Goal: Navigation & Orientation: Find specific page/section

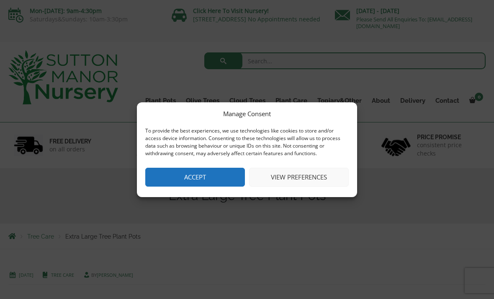
click at [214, 183] on button "Accept" at bounding box center [195, 177] width 100 height 19
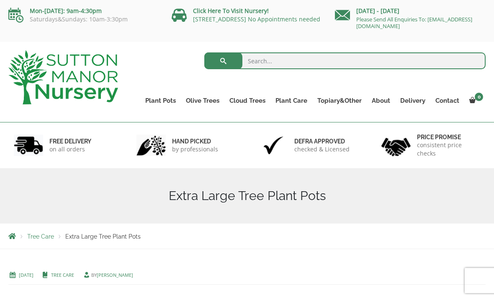
click at [0, 0] on link "The Amalfi Pots" at bounding box center [0, 0] width 0 height 0
click at [0, 0] on link "Fibre Clay Pots" at bounding box center [0, 0] width 0 height 0
click at [0, 0] on link "The Atlantis Pots" at bounding box center [0, 0] width 0 height 0
click at [0, 0] on link "Fibre Clay Pots" at bounding box center [0, 0] width 0 height 0
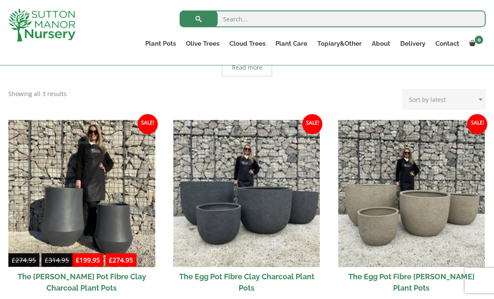
scroll to position [214, 0]
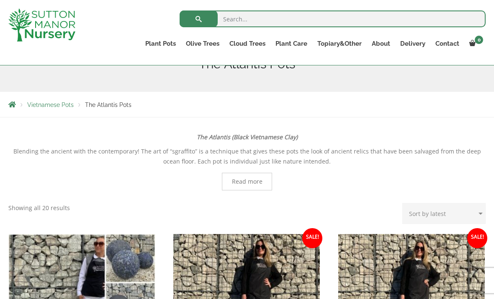
scroll to position [104, 0]
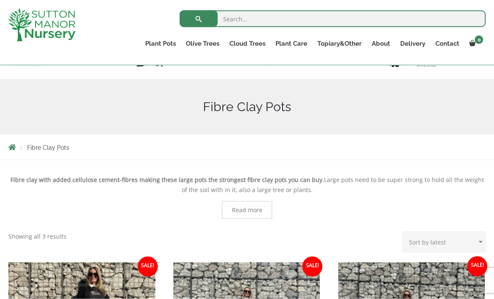
scroll to position [52, 0]
